Goal: Check status: Check status

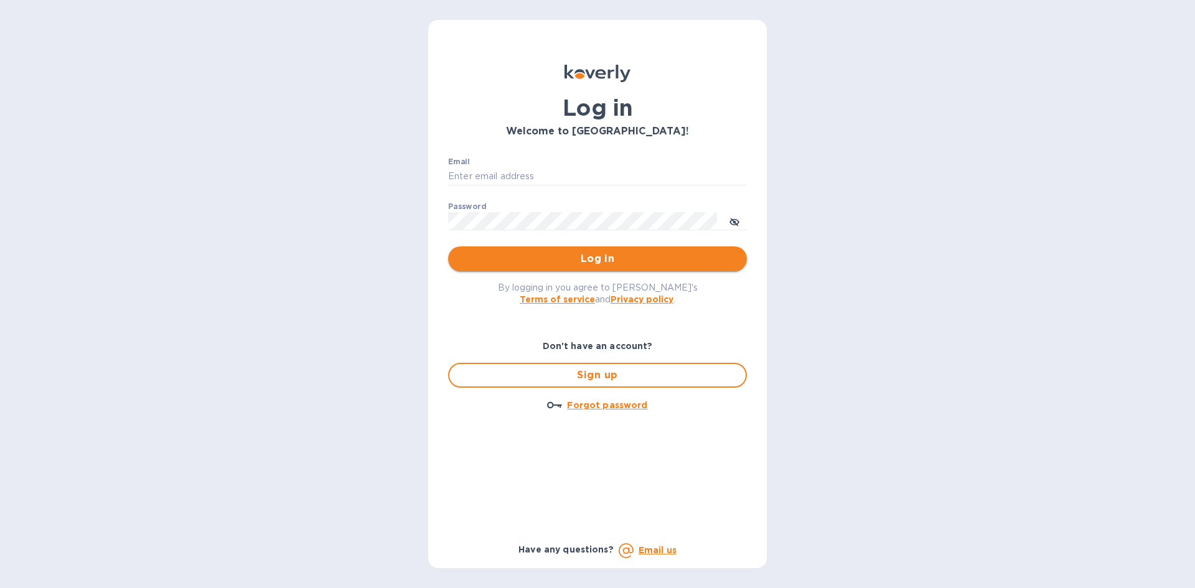
type input "[EMAIL_ADDRESS][DOMAIN_NAME]"
click at [592, 254] on span "Log in" at bounding box center [597, 258] width 279 height 15
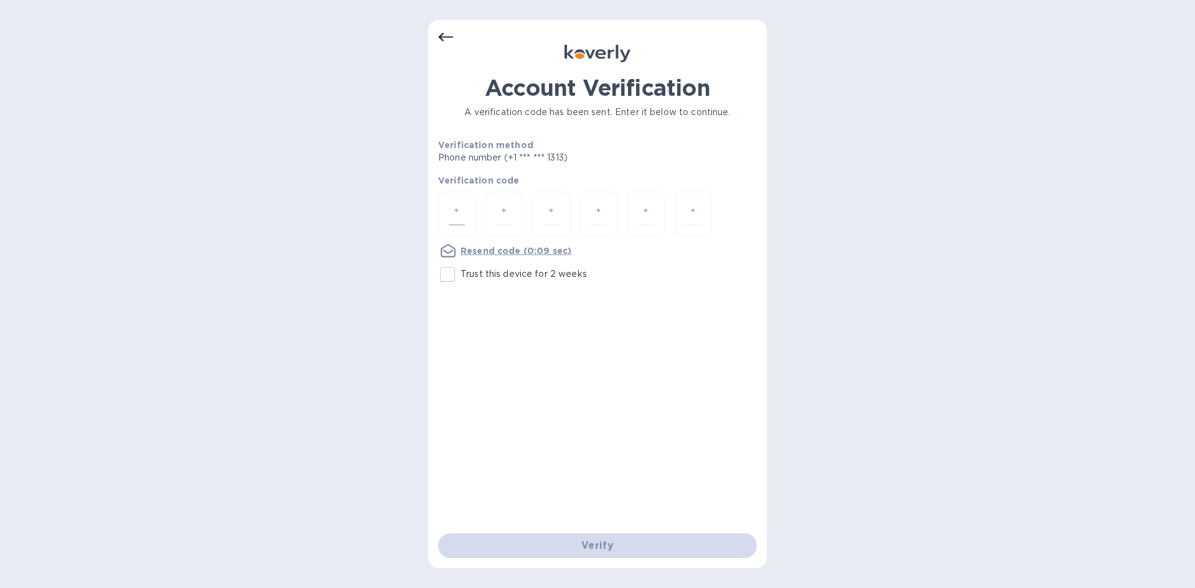
click at [452, 217] on input "number" at bounding box center [457, 213] width 16 height 23
click at [449, 276] on input "Trust this device for 2 weeks" at bounding box center [447, 274] width 26 height 26
checkbox input "true"
click at [461, 204] on input "number" at bounding box center [457, 213] width 16 height 23
type input "7"
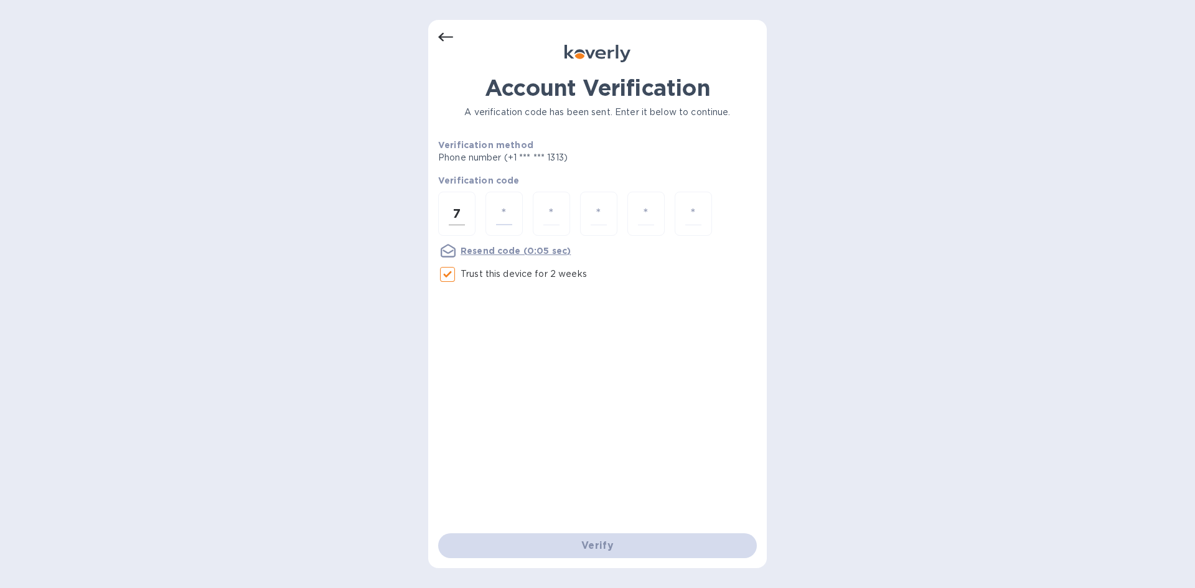
type input "4"
type input "6"
type input "2"
type input "7"
type input "2"
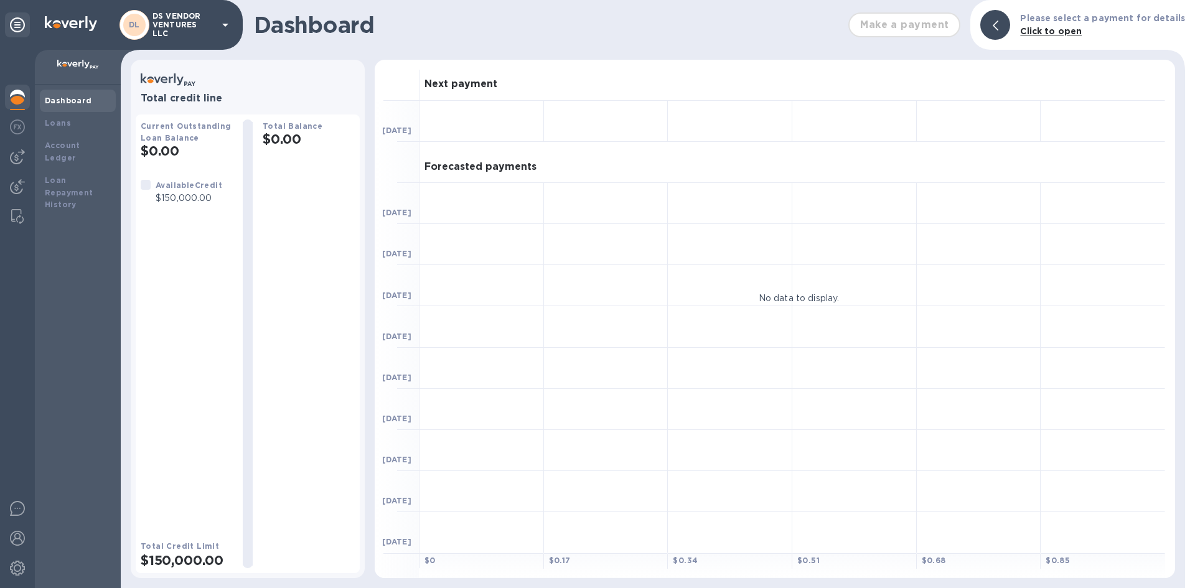
click at [169, 20] on p "DS VENDOR VENTURES LLC" at bounding box center [183, 25] width 62 height 26
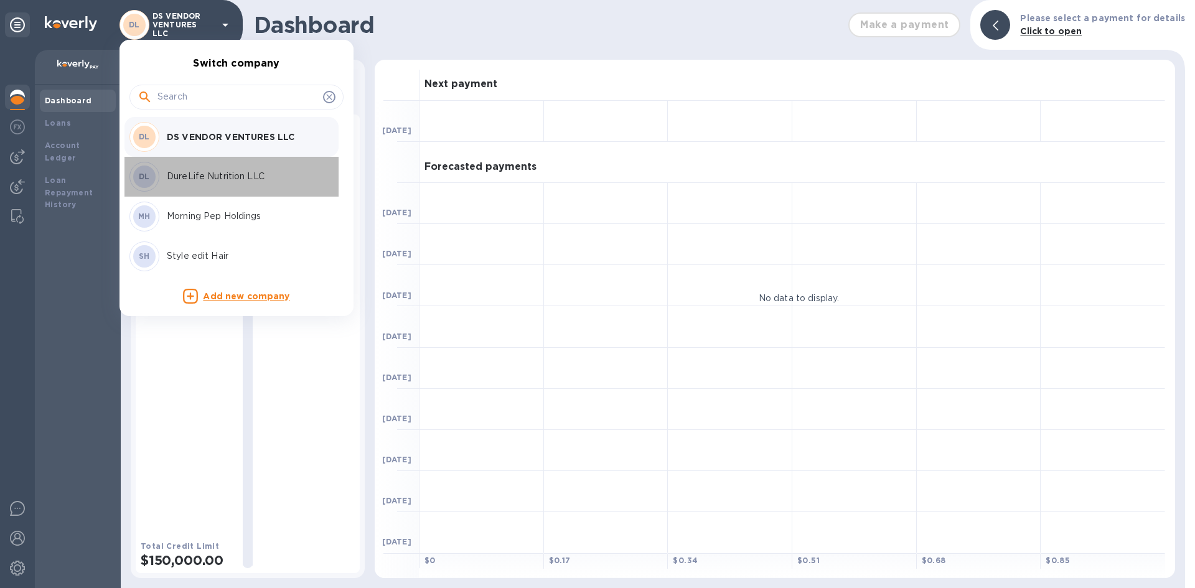
click at [231, 182] on p "DureLife Nutrition LLC" at bounding box center [245, 176] width 157 height 13
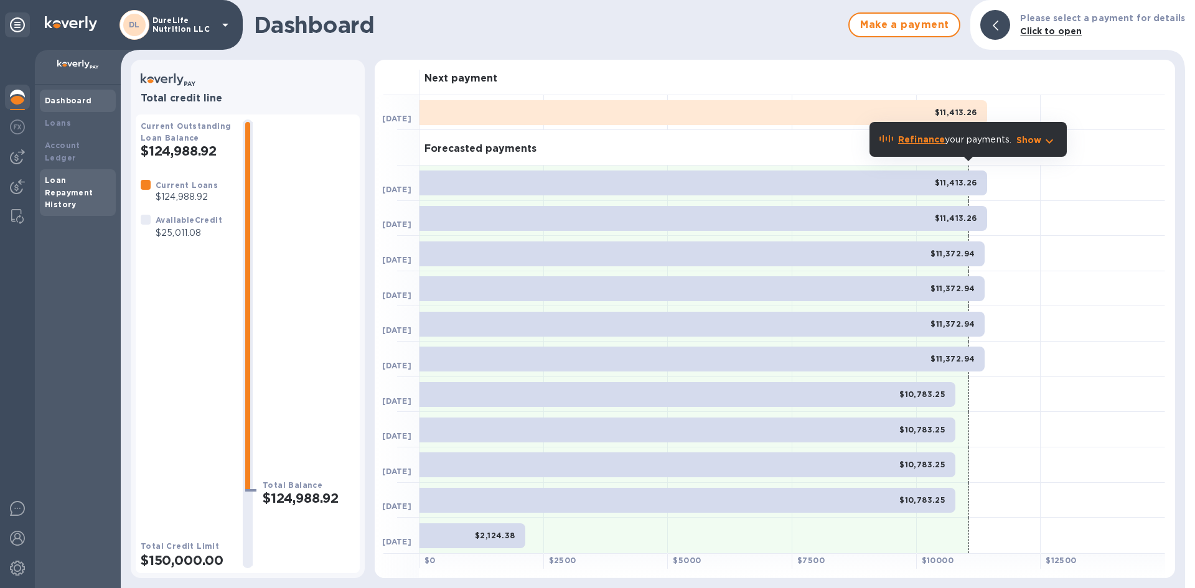
click at [78, 180] on b "Loan Repayment History" at bounding box center [69, 193] width 49 height 34
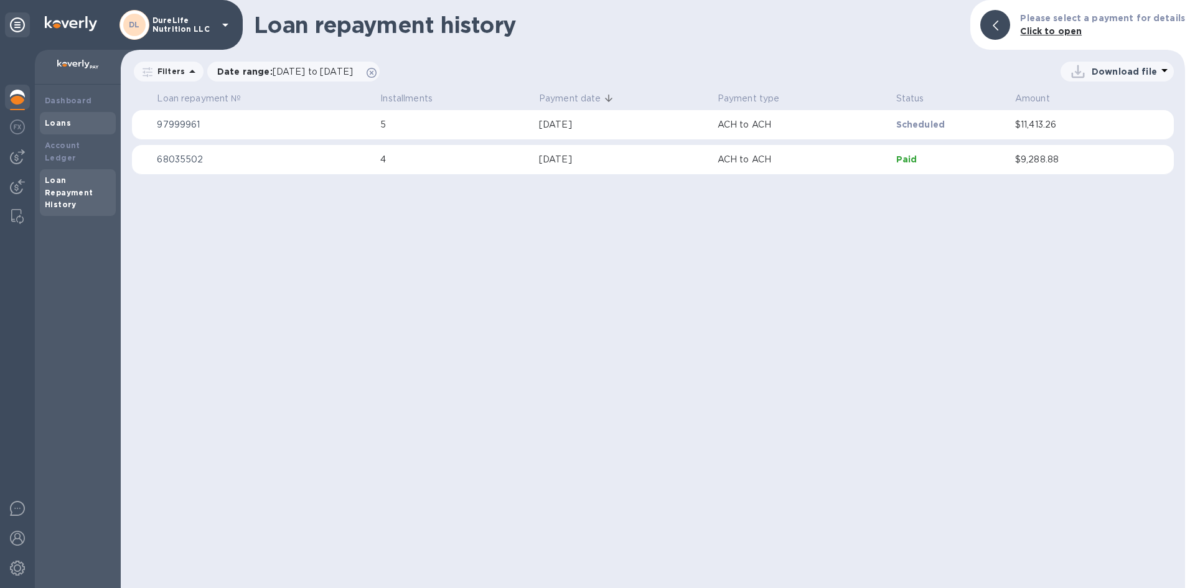
click at [65, 128] on div "Loans" at bounding box center [78, 123] width 66 height 12
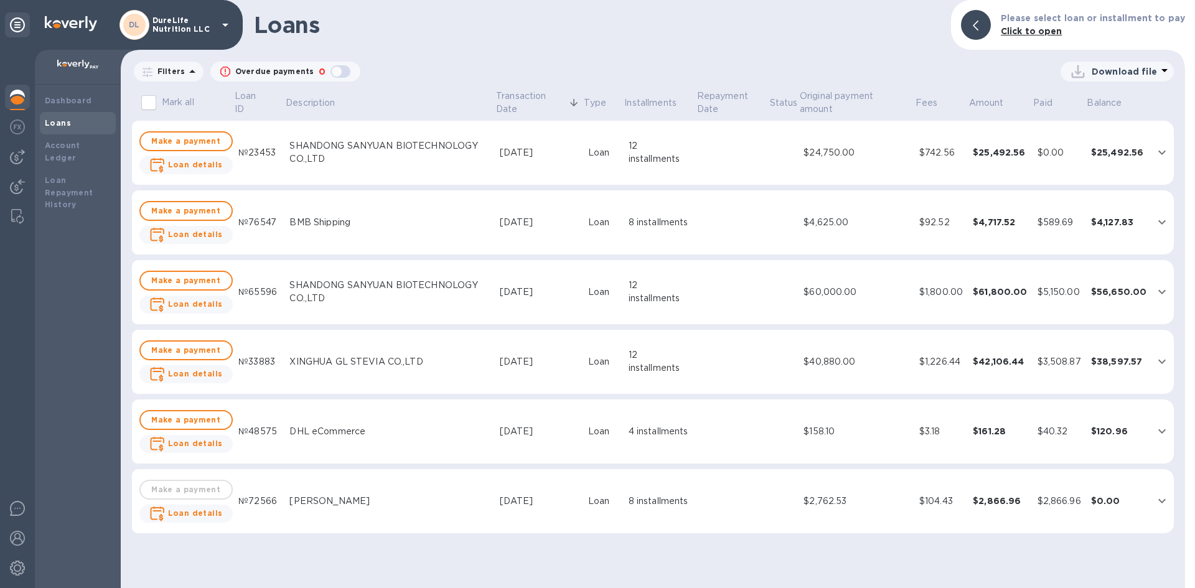
click at [337, 70] on div "button" at bounding box center [340, 71] width 25 height 17
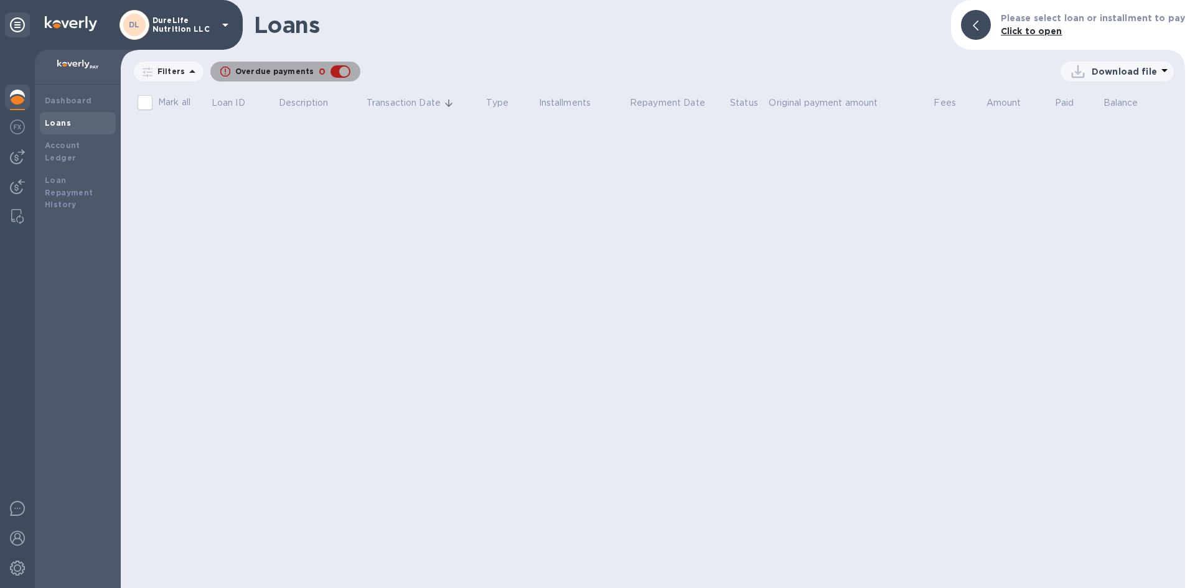
click at [337, 70] on div "button" at bounding box center [340, 71] width 25 height 17
checkbox input "false"
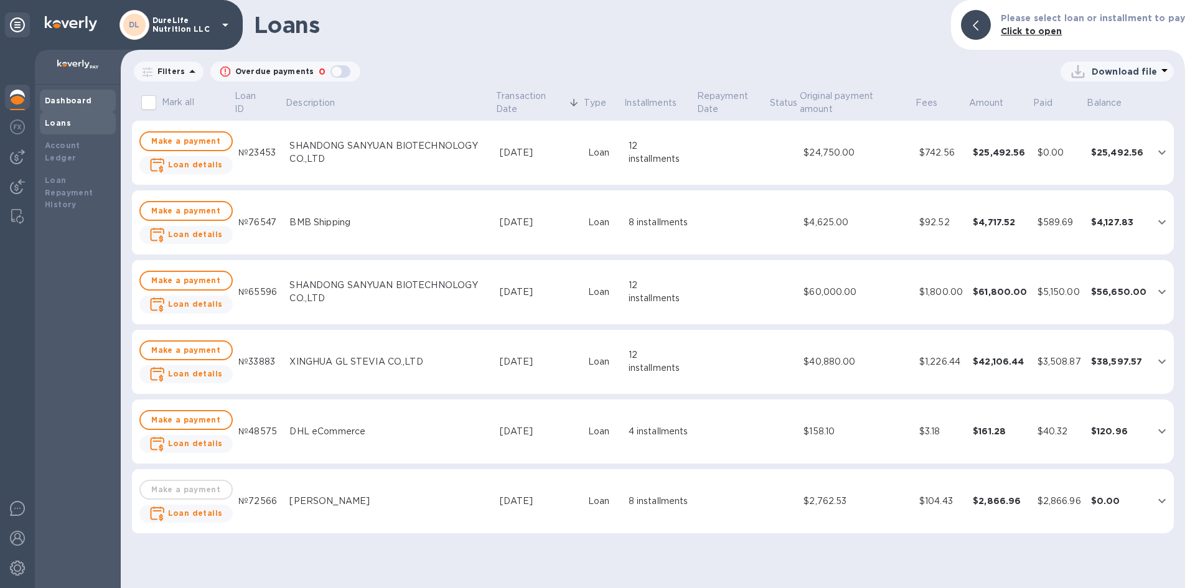
click at [85, 103] on b "Dashboard" at bounding box center [68, 100] width 47 height 9
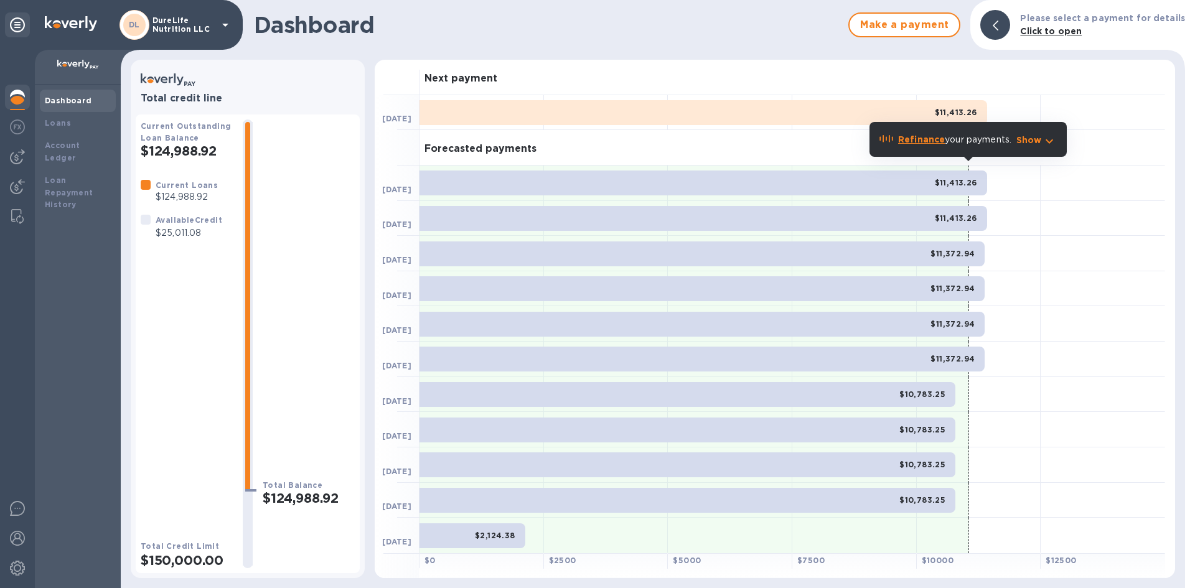
click at [1049, 139] on icon "button" at bounding box center [1049, 141] width 15 height 15
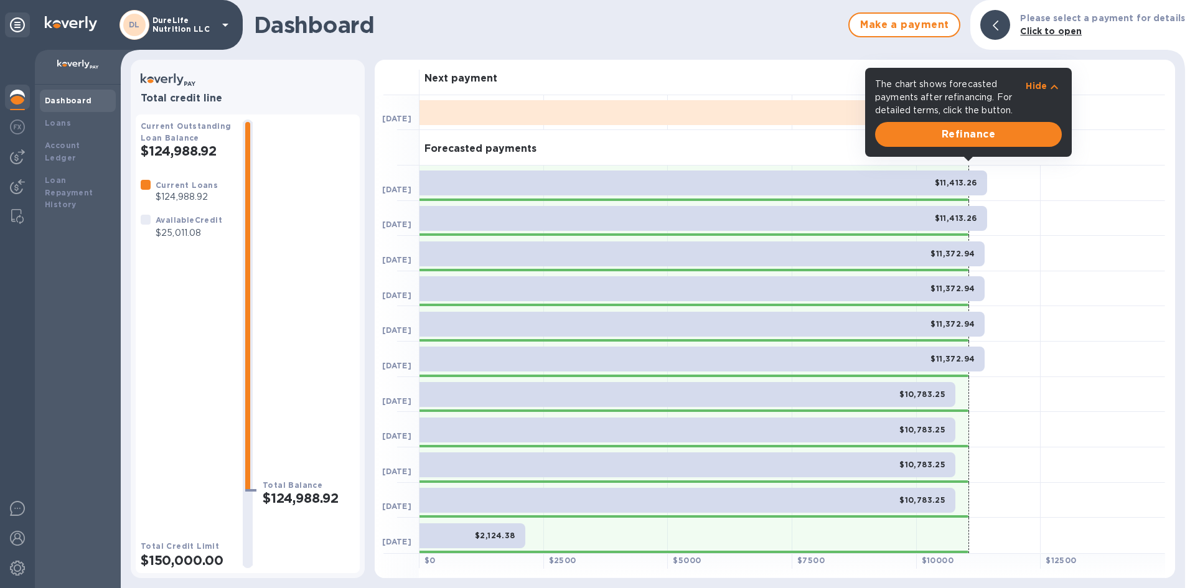
click at [747, 69] on div "Next payment" at bounding box center [792, 77] width 746 height 35
click at [1042, 84] on p "Hide" at bounding box center [1036, 86] width 21 height 12
